Goal: Task Accomplishment & Management: Use online tool/utility

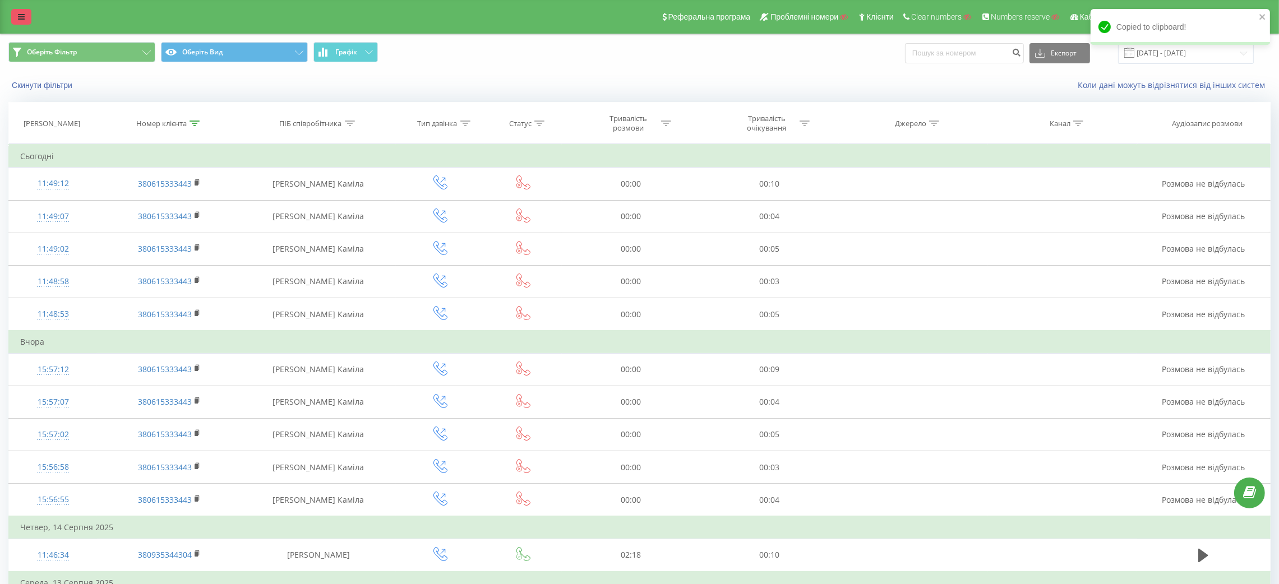
click at [12, 18] on link at bounding box center [21, 17] width 20 height 16
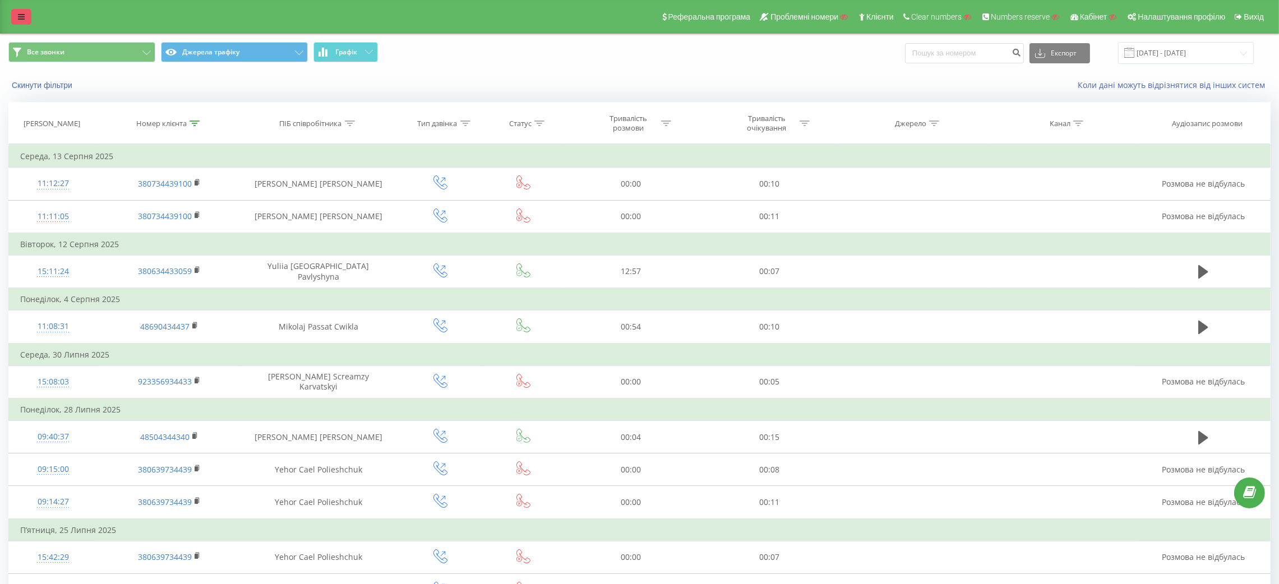
click at [18, 13] on icon at bounding box center [21, 17] width 7 height 8
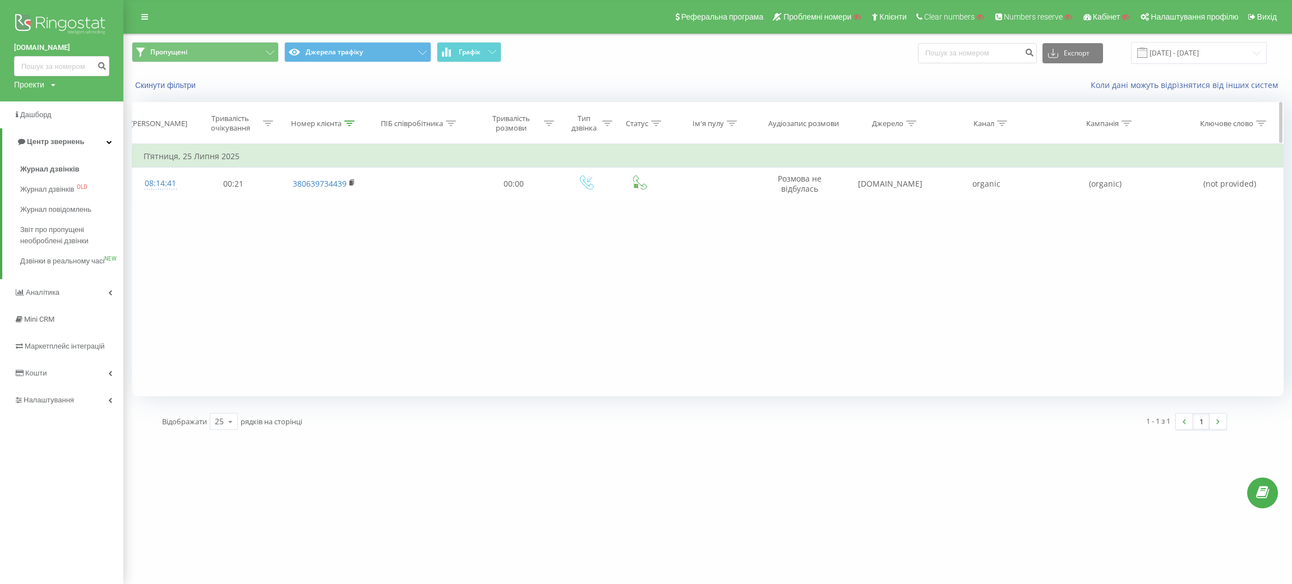
click at [348, 121] on icon at bounding box center [349, 124] width 10 height 6
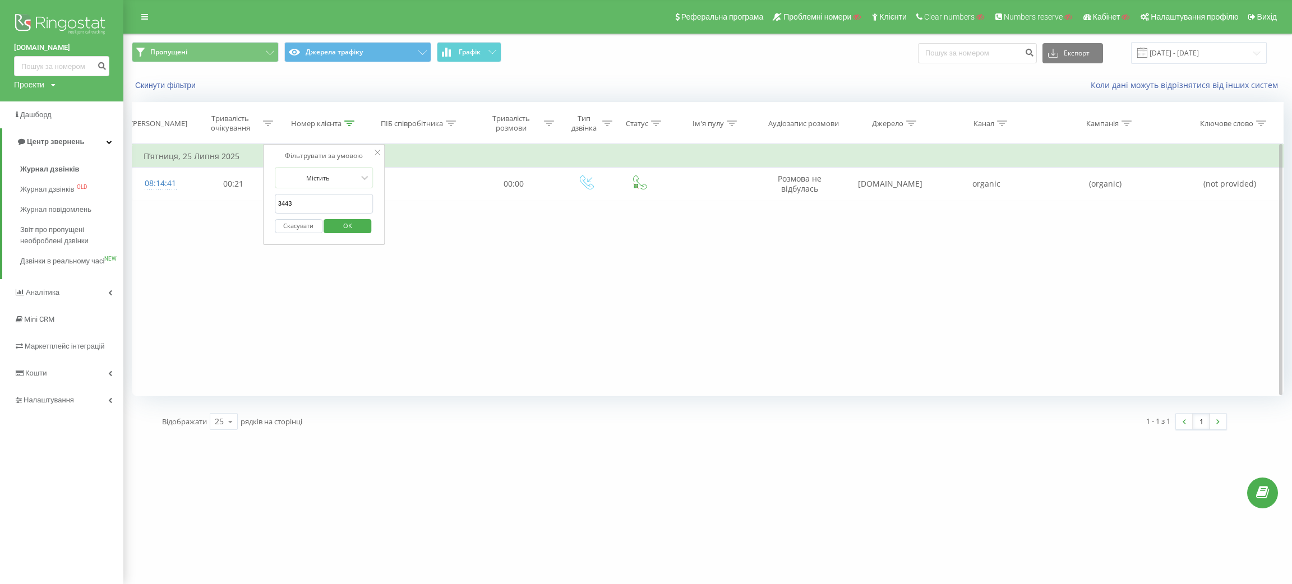
drag, startPoint x: 294, startPoint y: 202, endPoint x: 270, endPoint y: 203, distance: 23.6
click at [270, 203] on div "Фільтрувати за умовою Містить 3443 Скасувати OK" at bounding box center [324, 194] width 122 height 101
type input "3050"
click button "OK" at bounding box center [348, 226] width 48 height 14
